Goal: Find specific page/section: Find specific page/section

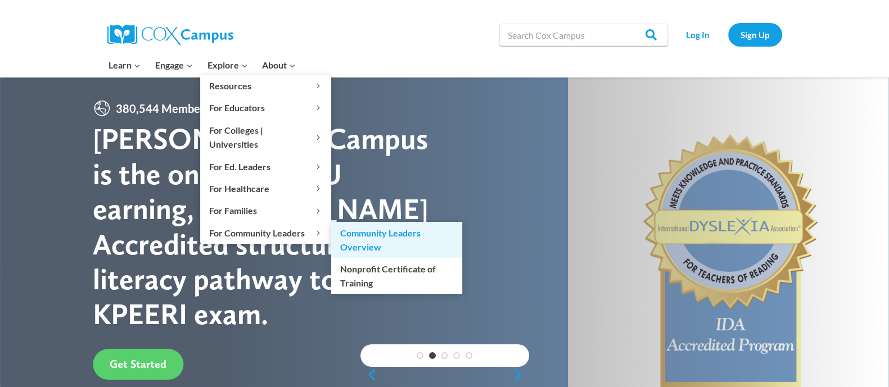
click at [412, 229] on link "Community Leaders Overview" at bounding box center [396, 240] width 131 height 36
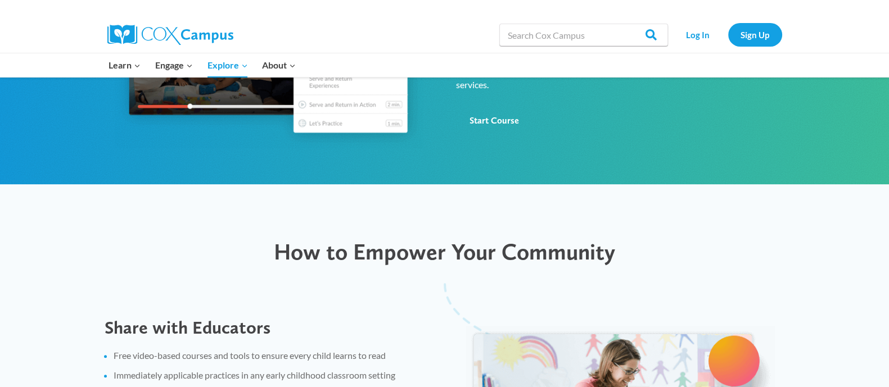
scroll to position [844, 0]
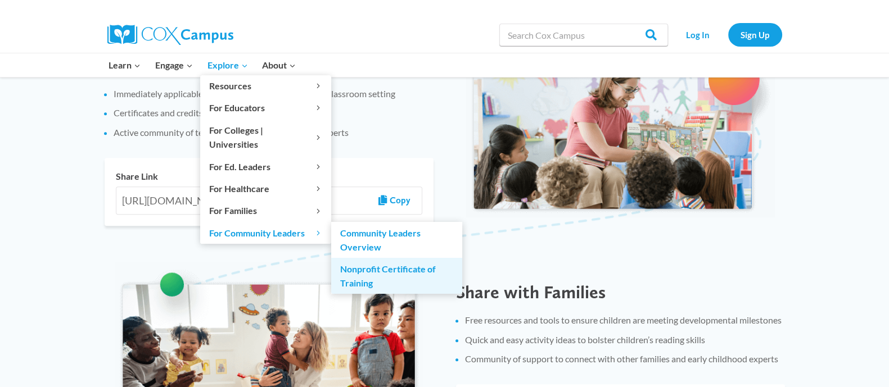
click at [371, 258] on link "Nonprofit Certificate of Training" at bounding box center [396, 276] width 131 height 36
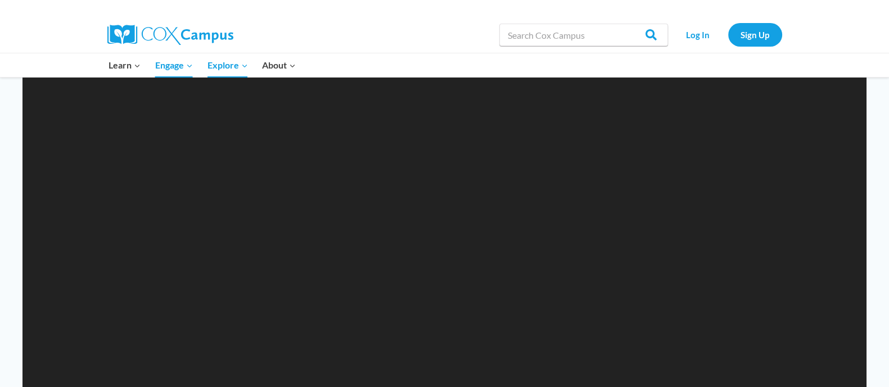
scroll to position [984, 0]
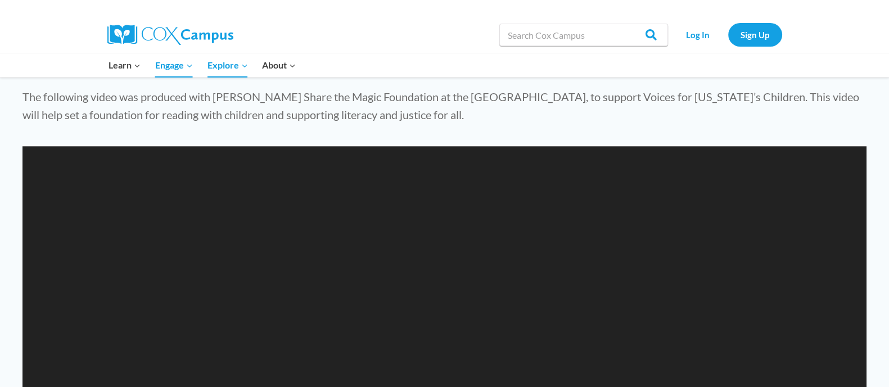
click at [42, 37] on div "Search in https://coxcampus.org/ Search Search Log In Sign Up" at bounding box center [444, 35] width 889 height 37
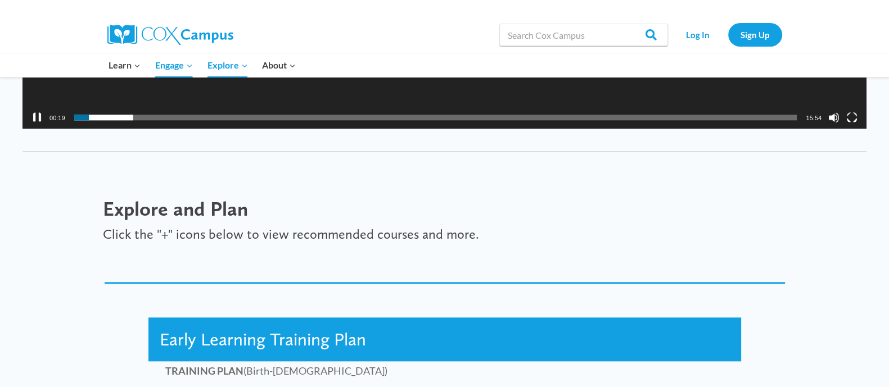
scroll to position [1405, 0]
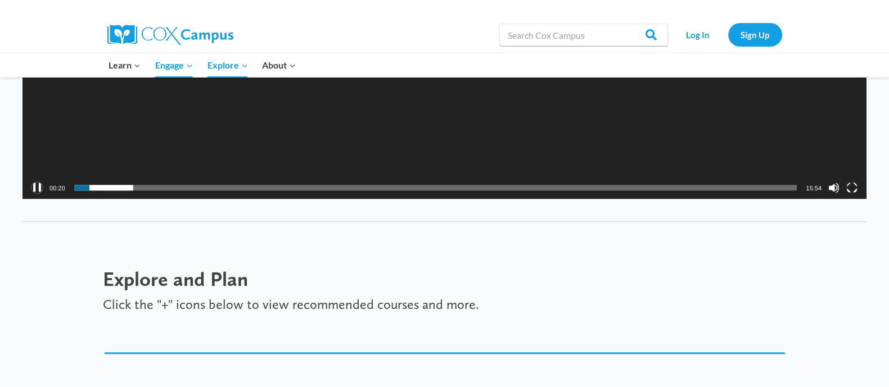
click at [31, 187] on button "Pause" at bounding box center [36, 187] width 11 height 11
